Goal: Information Seeking & Learning: Find specific fact

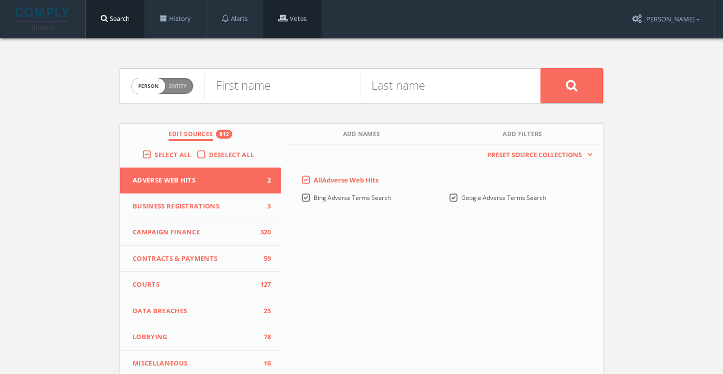
click at [300, 19] on link "Votes" at bounding box center [292, 19] width 58 height 38
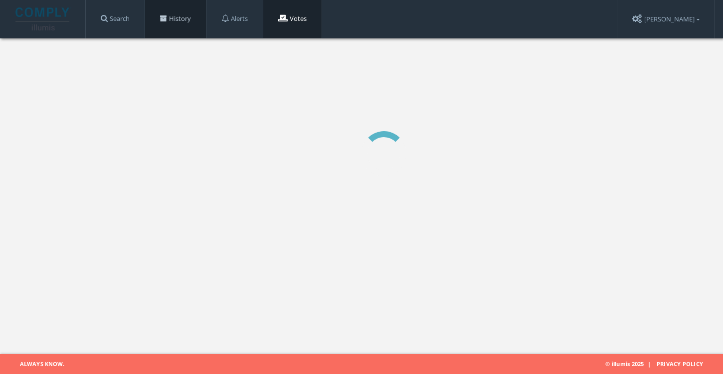
click at [184, 26] on link "History" at bounding box center [175, 19] width 61 height 38
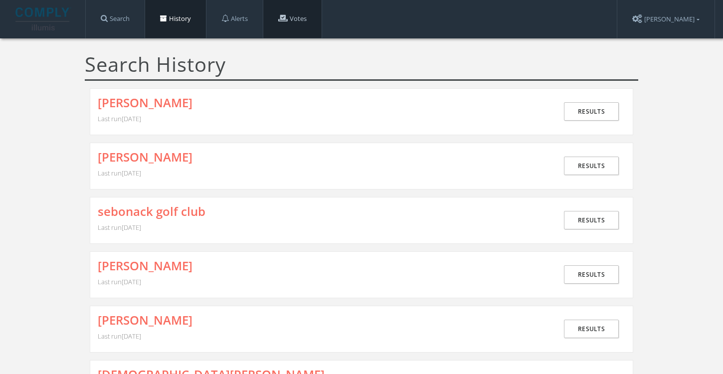
click at [286, 23] on link "Votes" at bounding box center [292, 19] width 58 height 38
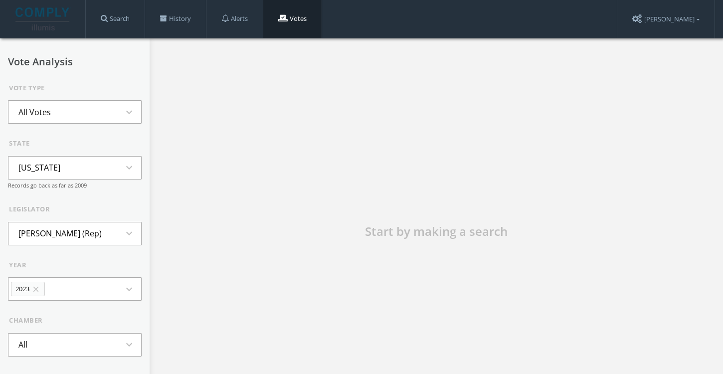
click at [73, 116] on button "All Votes expand_more" at bounding box center [75, 111] width 134 height 23
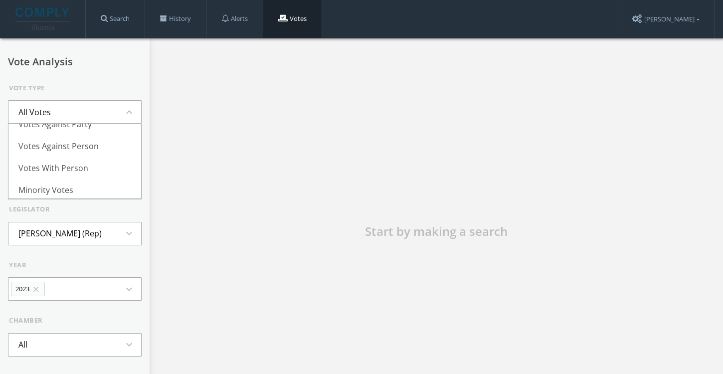
scroll to position [73, 0]
click at [498, 240] on div "Start by making a search" at bounding box center [436, 237] width 299 height 374
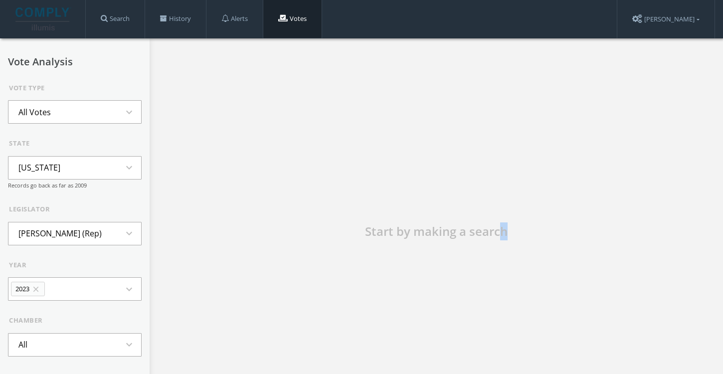
click at [50, 172] on li "[US_STATE]" at bounding box center [39, 168] width 62 height 22
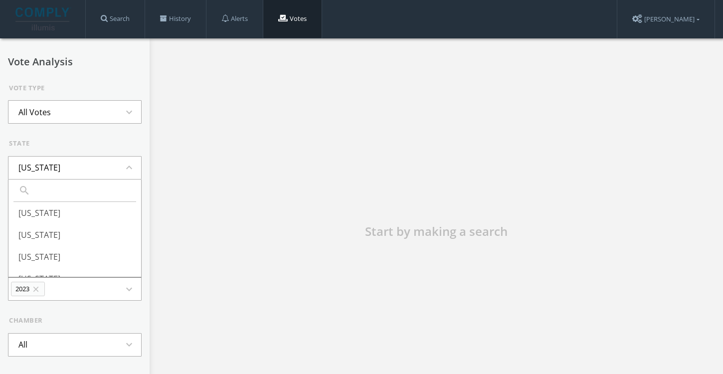
click at [69, 155] on div "state [US_STATE] expand_less search [US_STATE] [US_STATE] [US_STATE] [US_STATE]…" at bounding box center [75, 164] width 134 height 51
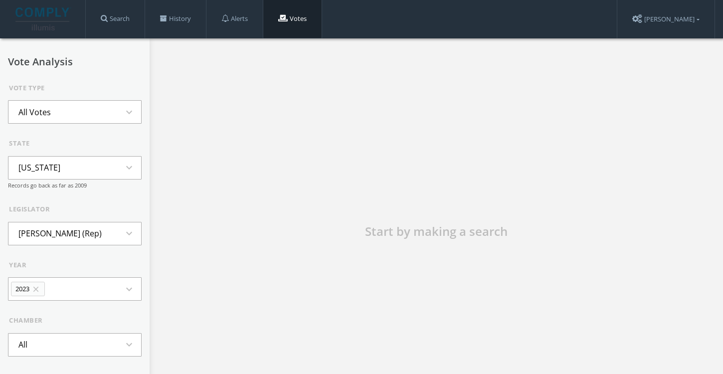
click at [61, 169] on button "[US_STATE] expand_more" at bounding box center [75, 167] width 134 height 23
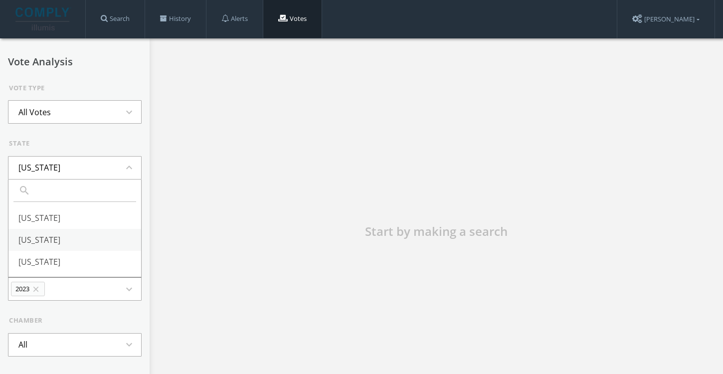
scroll to position [0, 0]
type input "io"
click at [37, 216] on li "[US_STATE]" at bounding box center [74, 213] width 133 height 22
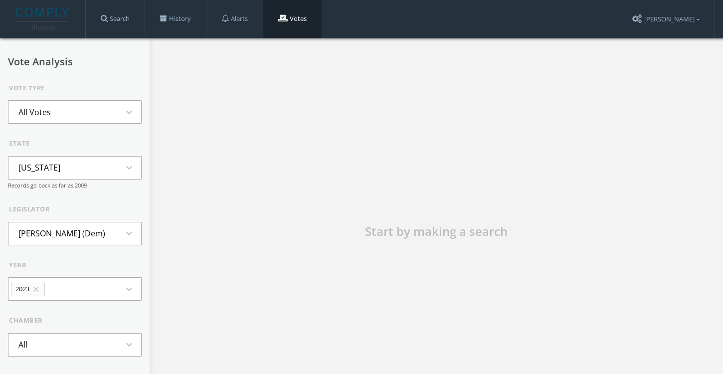
click at [58, 230] on li "[PERSON_NAME] (Dem)" at bounding box center [61, 233] width 107 height 22
type input "[PERSON_NAME]"
click at [50, 277] on li "[PERSON_NAME] (Dem)" at bounding box center [74, 279] width 133 height 22
click at [68, 289] on button "2023 close expand_more" at bounding box center [75, 288] width 134 height 23
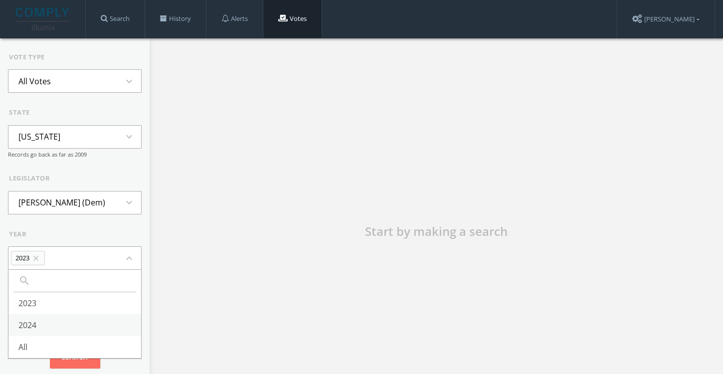
click at [33, 328] on li "2024" at bounding box center [74, 325] width 133 height 22
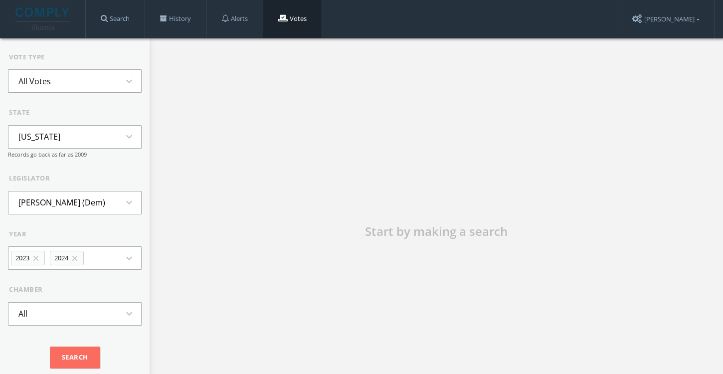
click at [43, 307] on button "All expand_more" at bounding box center [75, 313] width 134 height 23
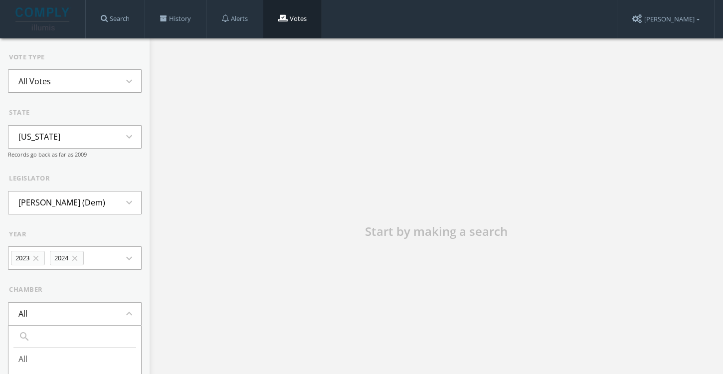
click at [43, 307] on button "All expand_less" at bounding box center [75, 313] width 134 height 23
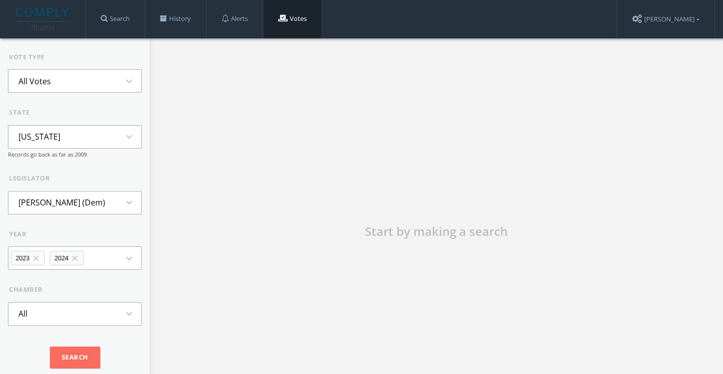
click at [71, 83] on button "All Votes expand_more" at bounding box center [75, 80] width 134 height 23
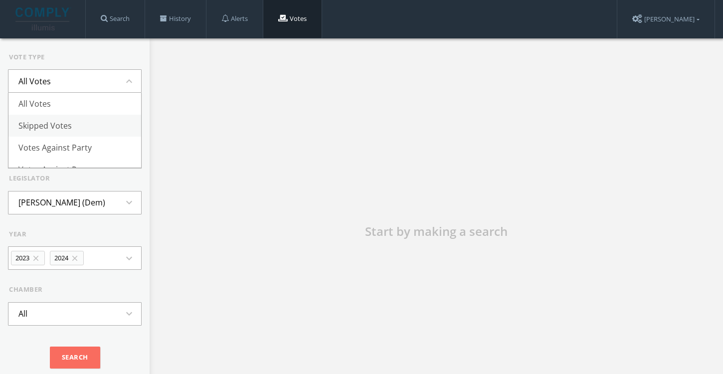
click at [56, 124] on li "Skipped Votes" at bounding box center [74, 126] width 133 height 22
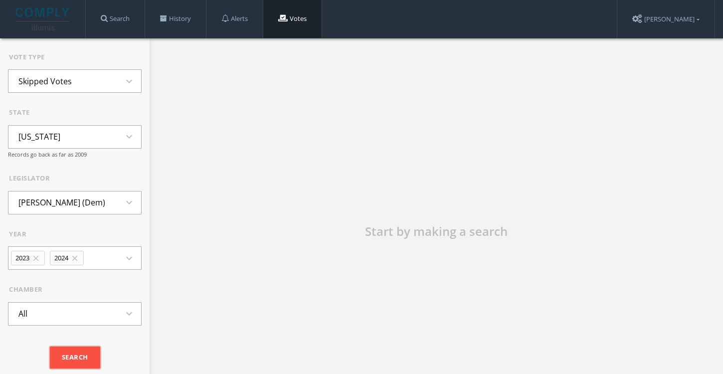
click at [69, 357] on input "Search" at bounding box center [75, 357] width 50 height 22
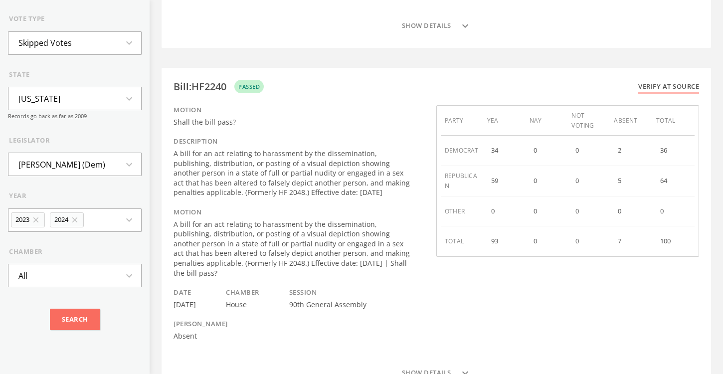
scroll to position [2665, 0]
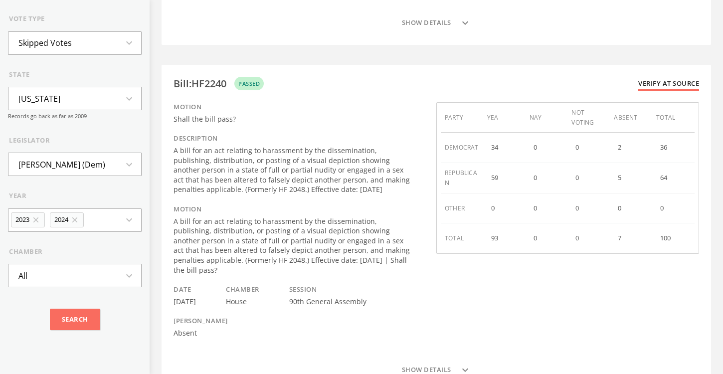
click at [662, 79] on link "Verify at source" at bounding box center [668, 85] width 61 height 12
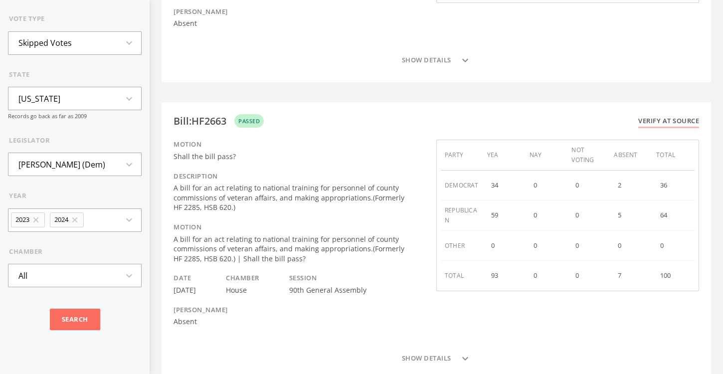
scroll to position [3264, 0]
click at [197, 115] on div "Bill : HF2663" at bounding box center [199, 120] width 53 height 10
copy div "HF2663"
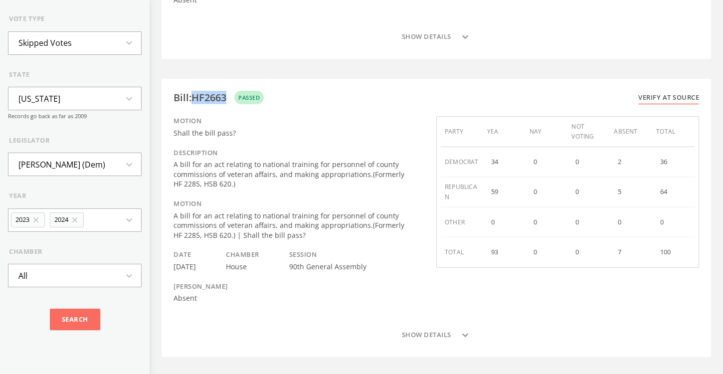
scroll to position [3301, 0]
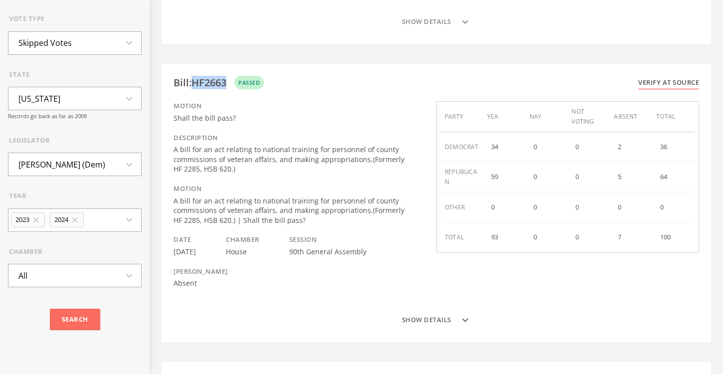
click at [438, 310] on button "Show details expand_more" at bounding box center [435, 320] width 525 height 20
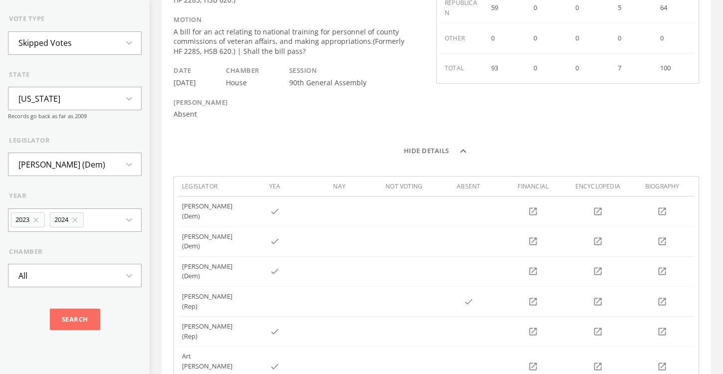
scroll to position [3469, 0]
click at [416, 143] on button "Hide details expand_less" at bounding box center [435, 153] width 525 height 20
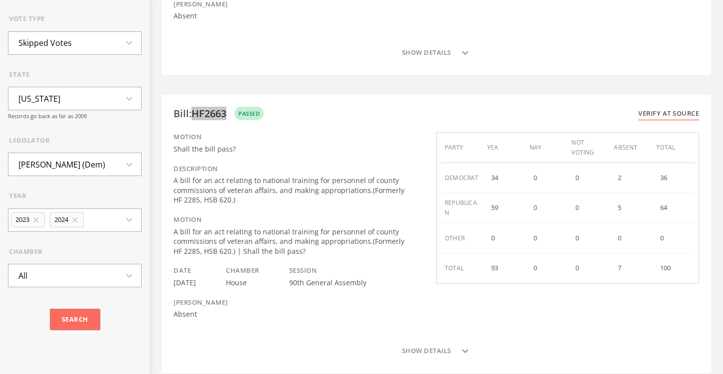
scroll to position [3267, 0]
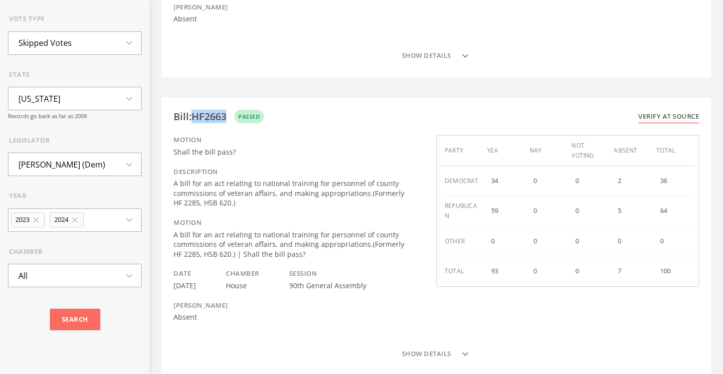
click at [60, 44] on li "Skipped Votes" at bounding box center [44, 43] width 73 height 22
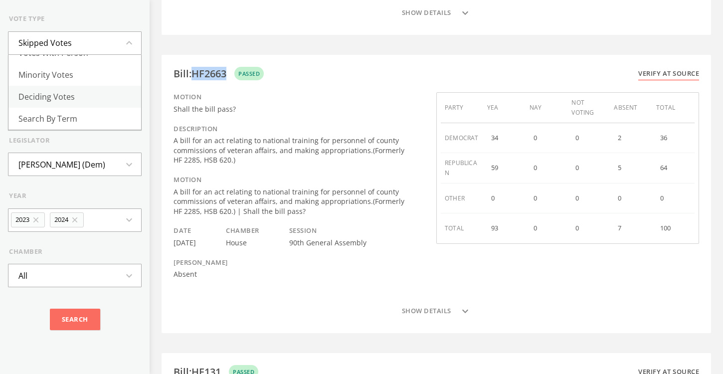
scroll to position [91, 0]
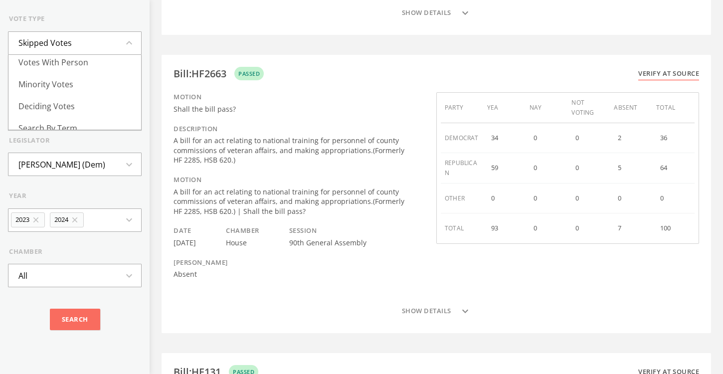
click at [72, 198] on div "year" at bounding box center [75, 196] width 133 height 10
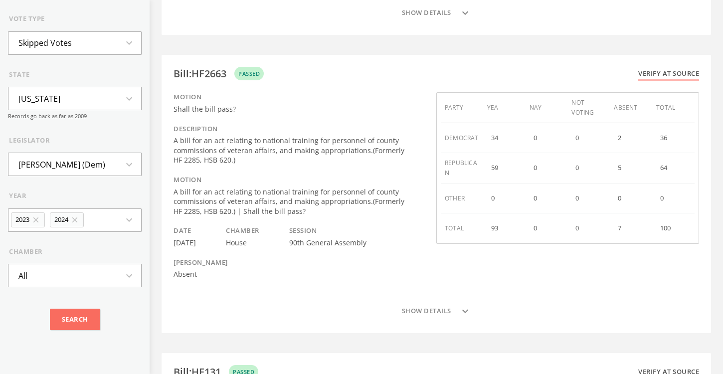
click at [53, 47] on li "Skipped Votes" at bounding box center [44, 43] width 73 height 22
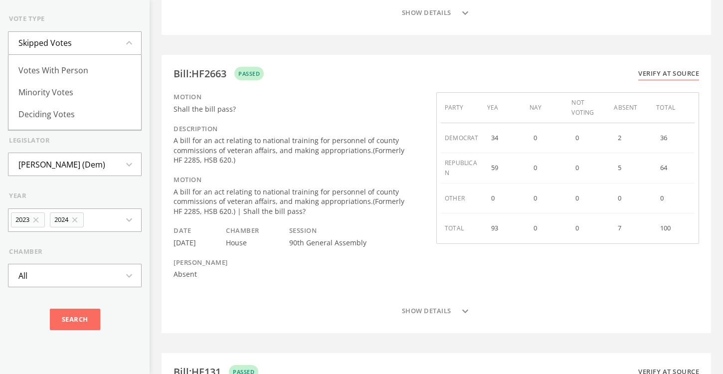
scroll to position [101, 0]
click at [60, 121] on li "Search By Term" at bounding box center [74, 119] width 133 height 22
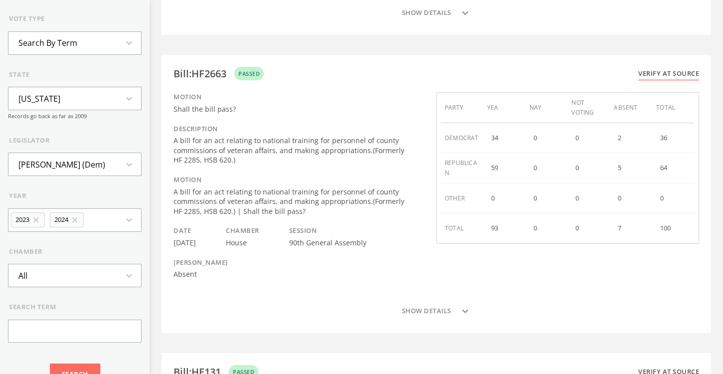
click at [74, 309] on div "search term" at bounding box center [75, 307] width 133 height 10
click at [59, 330] on input "text" at bounding box center [75, 331] width 134 height 23
paste input "healthcareemploymentagencies"
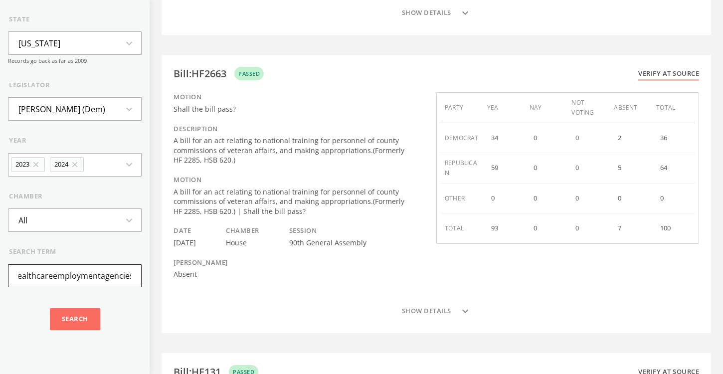
scroll to position [86, 0]
click at [35, 273] on input "healthcareemploymentagencies" at bounding box center [75, 276] width 134 height 23
click at [55, 277] on input "health careemploymentagencies" at bounding box center [75, 276] width 134 height 23
click at [104, 276] on input "health care employmentagencies" at bounding box center [75, 276] width 134 height 23
type input "health care employment agencies"
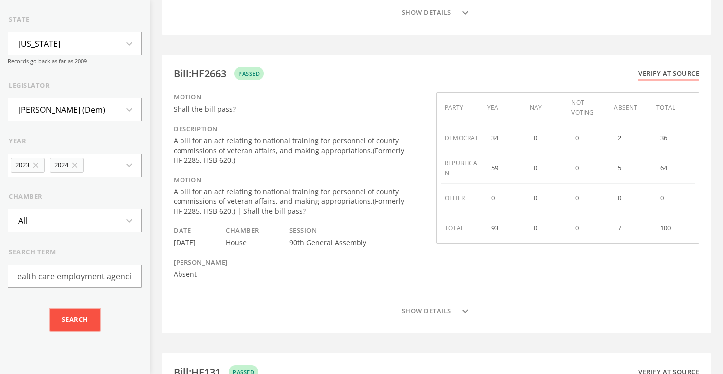
click at [70, 328] on input "Search" at bounding box center [75, 320] width 50 height 22
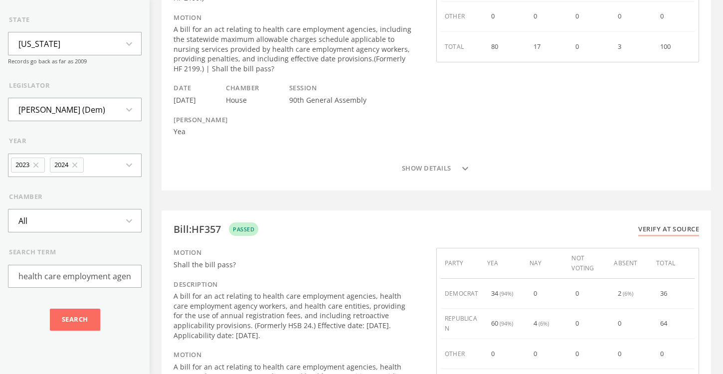
scroll to position [287, 0]
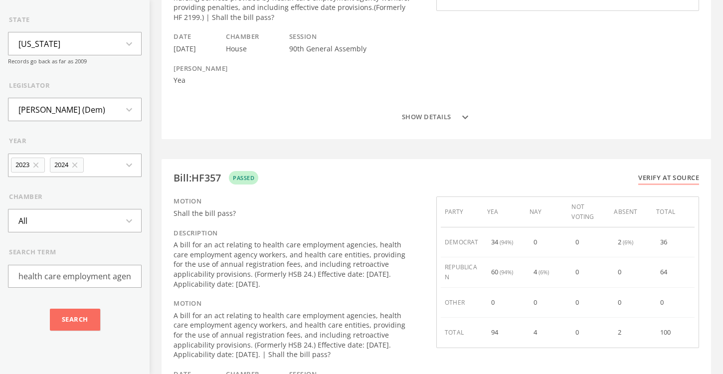
click at [424, 107] on button "Show details expand_more" at bounding box center [435, 117] width 525 height 20
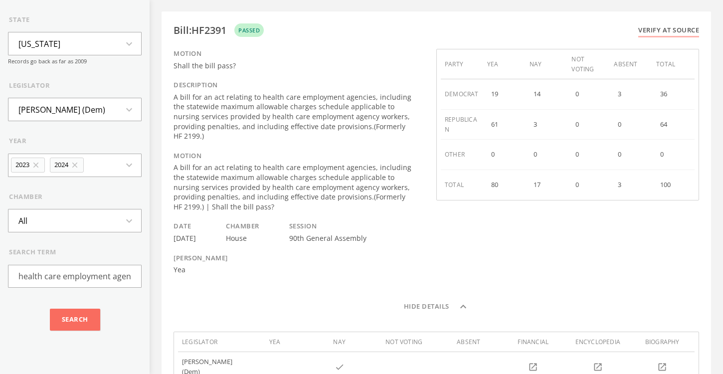
scroll to position [78, 0]
